Goal: Find specific page/section: Find specific page/section

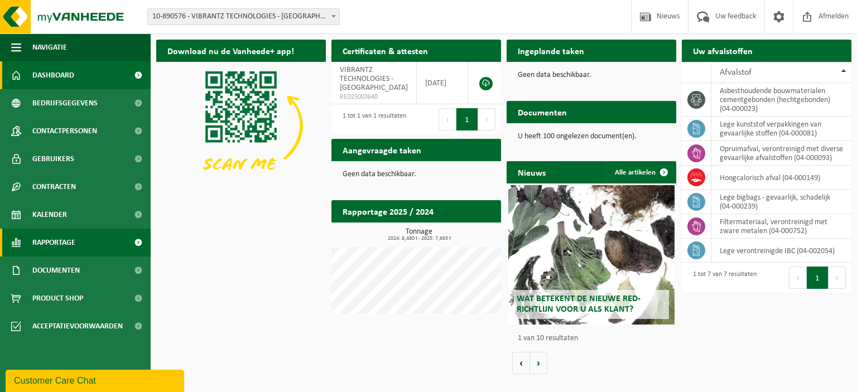
click at [95, 241] on link "Rapportage" at bounding box center [75, 243] width 151 height 28
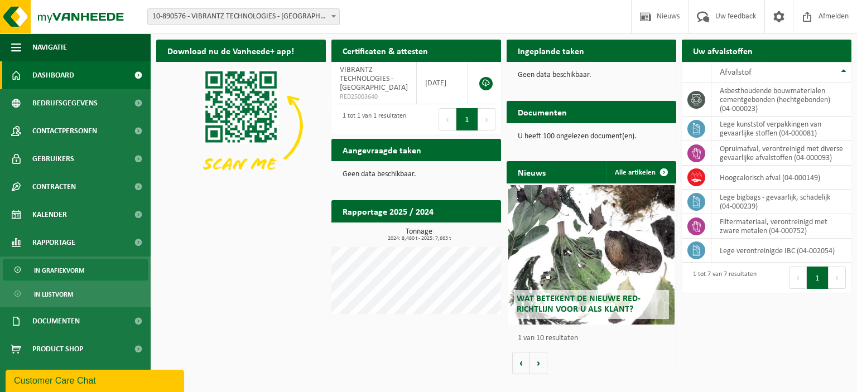
click at [71, 271] on span "In grafiekvorm" at bounding box center [59, 270] width 50 height 21
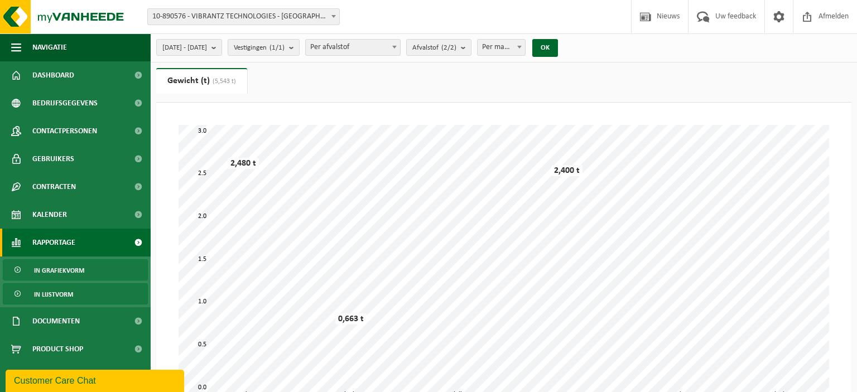
click at [66, 298] on span "In lijstvorm" at bounding box center [53, 294] width 39 height 21
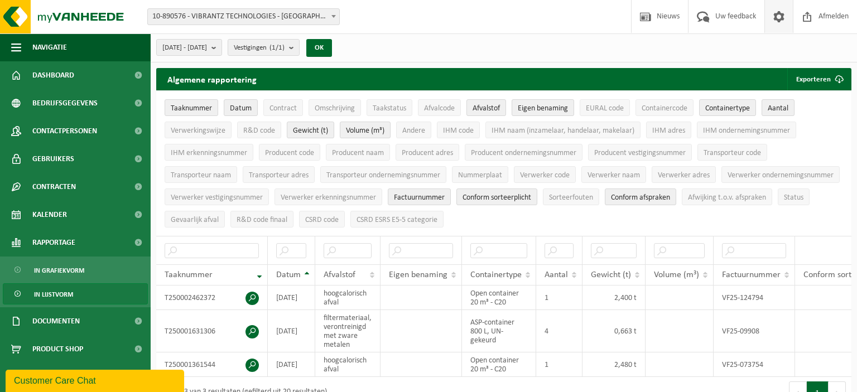
click at [780, 15] on span at bounding box center [778, 16] width 17 height 33
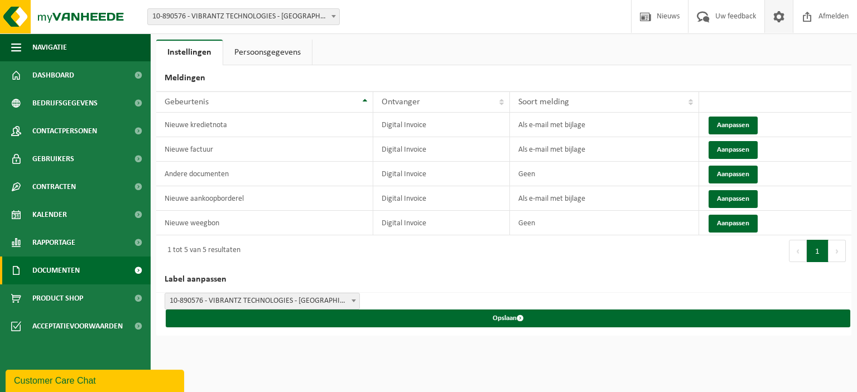
click at [70, 281] on span "Documenten" at bounding box center [55, 271] width 47 height 28
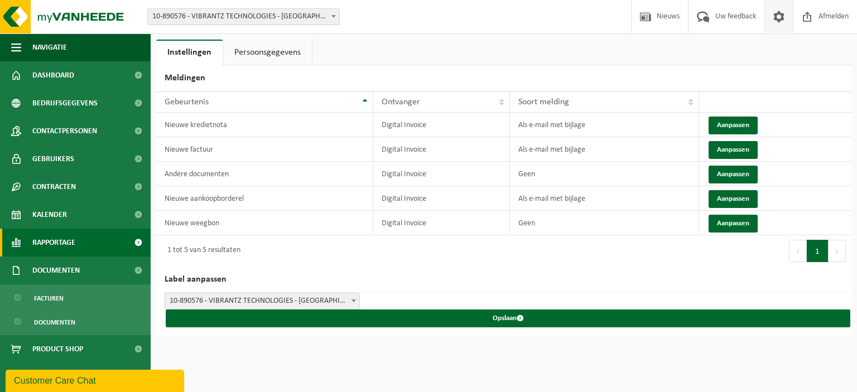
click at [55, 235] on span "Rapportage" at bounding box center [53, 243] width 43 height 28
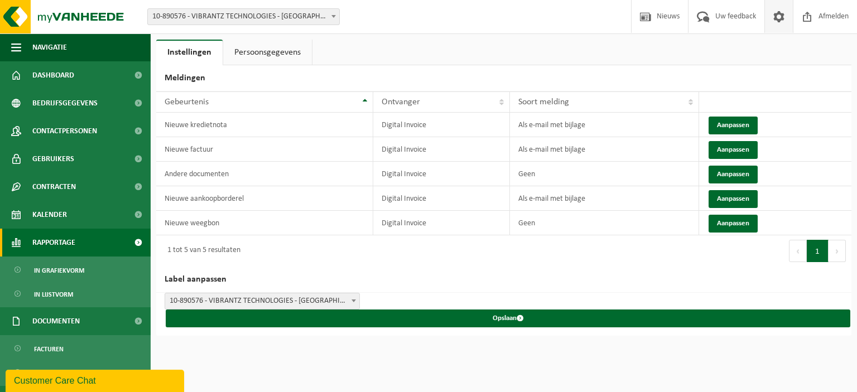
click at [57, 245] on span "Rapportage" at bounding box center [53, 243] width 43 height 28
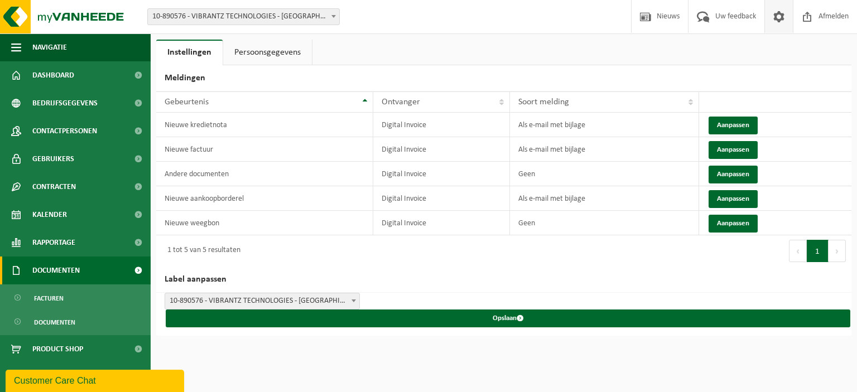
click at [68, 277] on span "Documenten" at bounding box center [55, 271] width 47 height 28
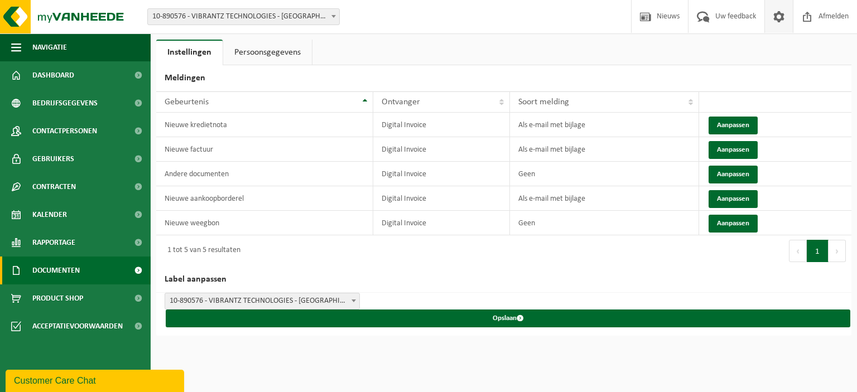
click at [68, 277] on span "Documenten" at bounding box center [55, 271] width 47 height 28
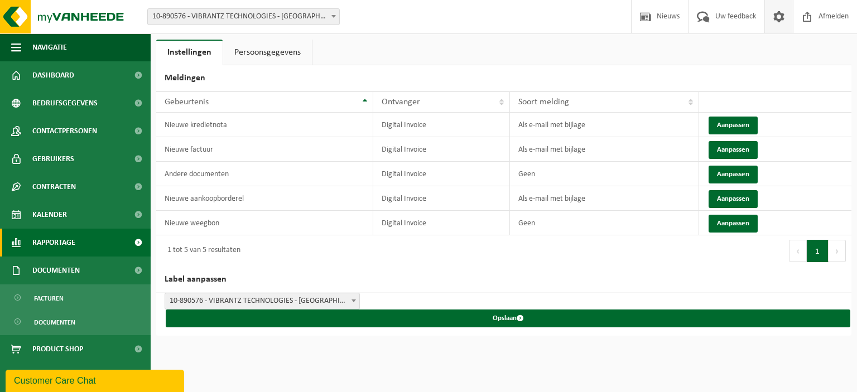
click at [63, 247] on span "Rapportage" at bounding box center [53, 243] width 43 height 28
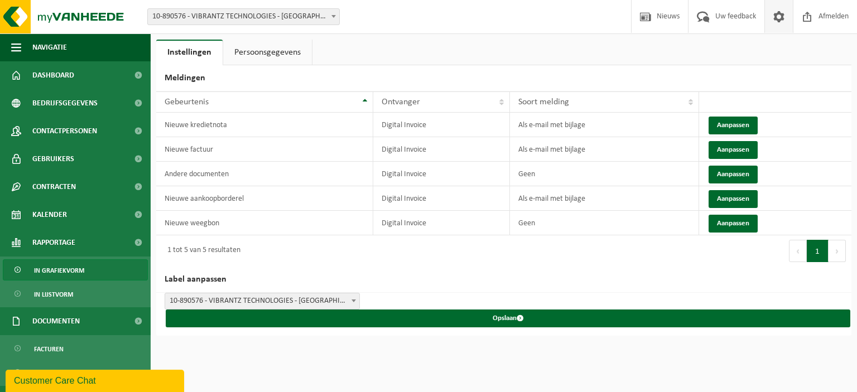
click at [61, 271] on span "In grafiekvorm" at bounding box center [59, 270] width 50 height 21
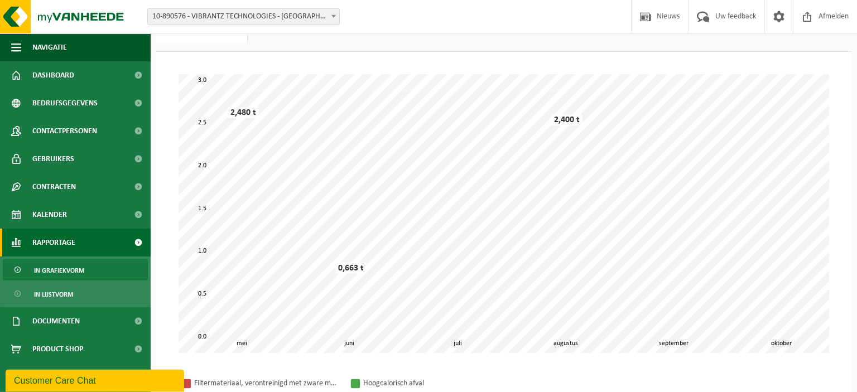
scroll to position [50, 0]
